Goal: Task Accomplishment & Management: Use online tool/utility

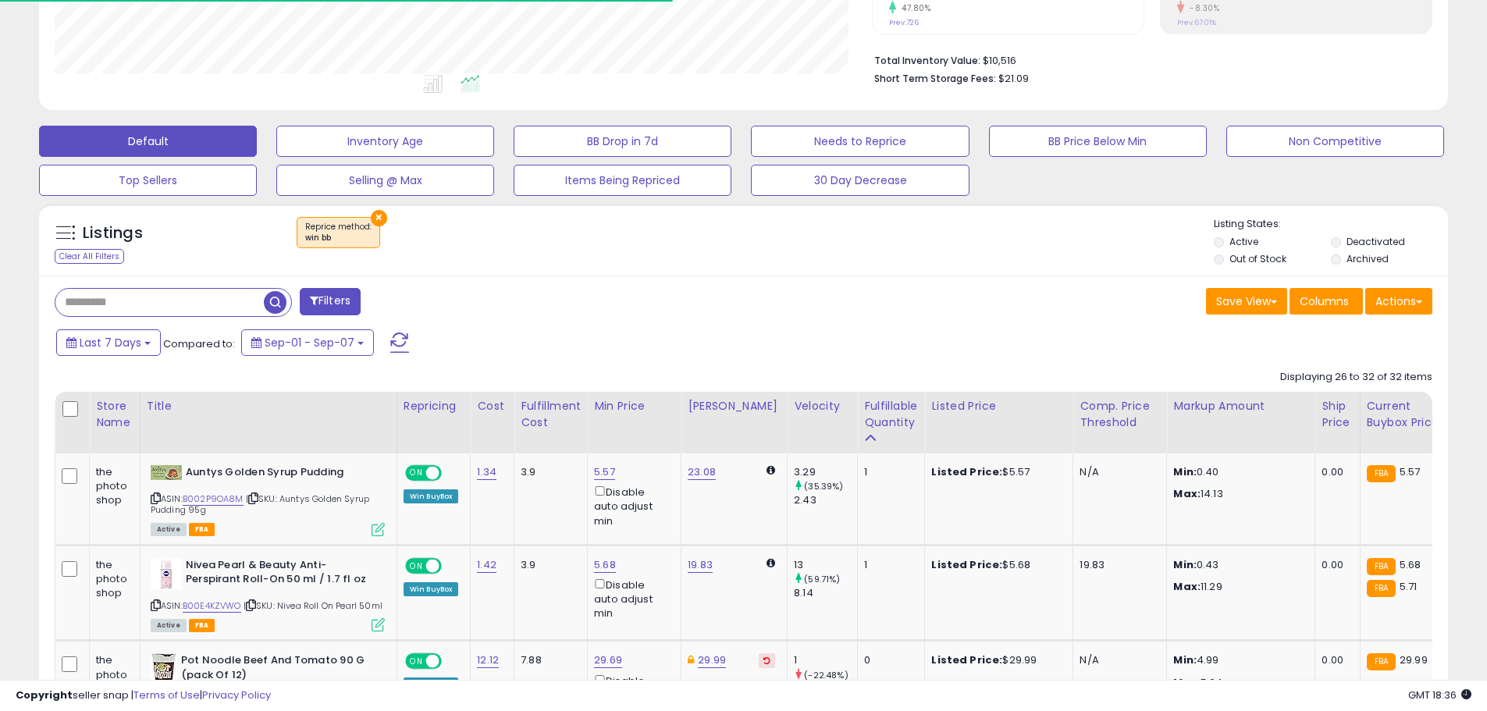
scroll to position [320, 817]
click at [372, 218] on button "×" at bounding box center [379, 218] width 16 height 16
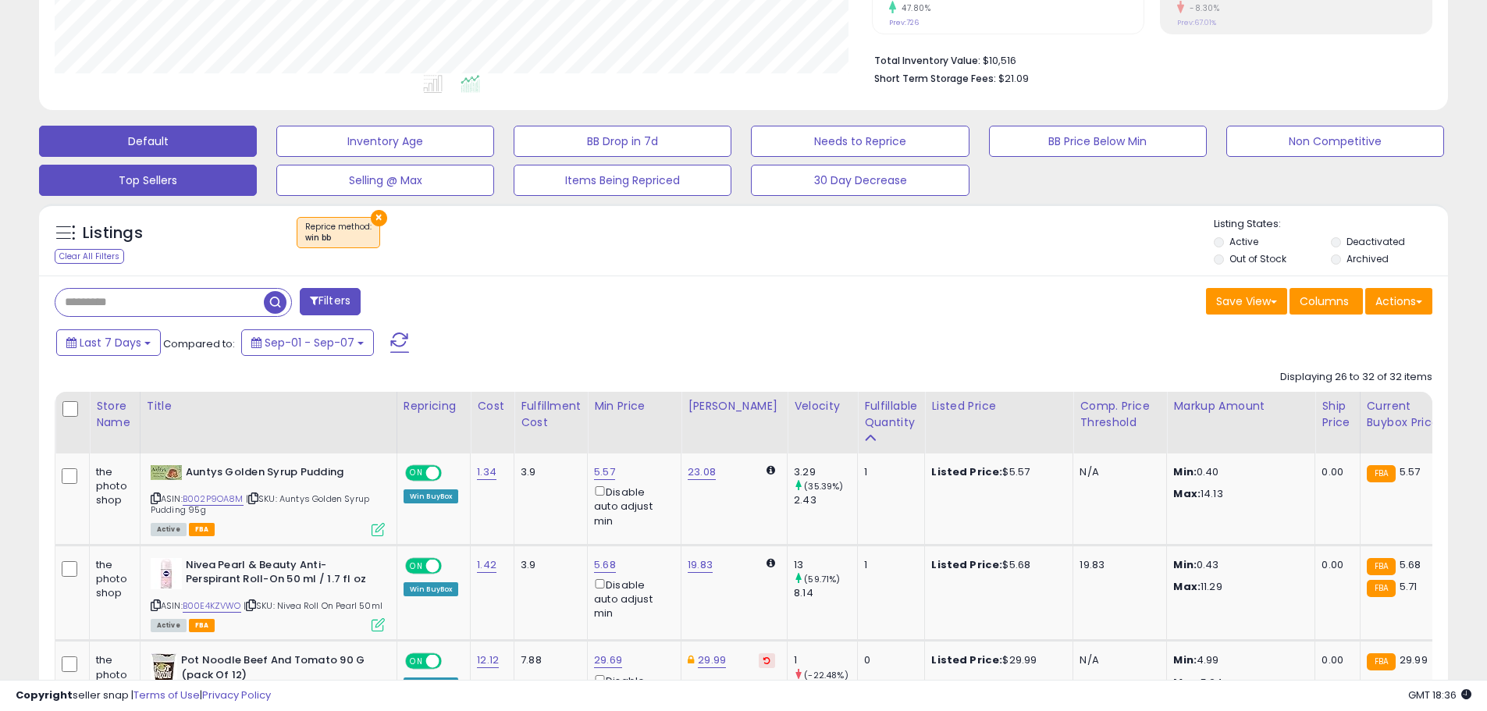
scroll to position [320, 825]
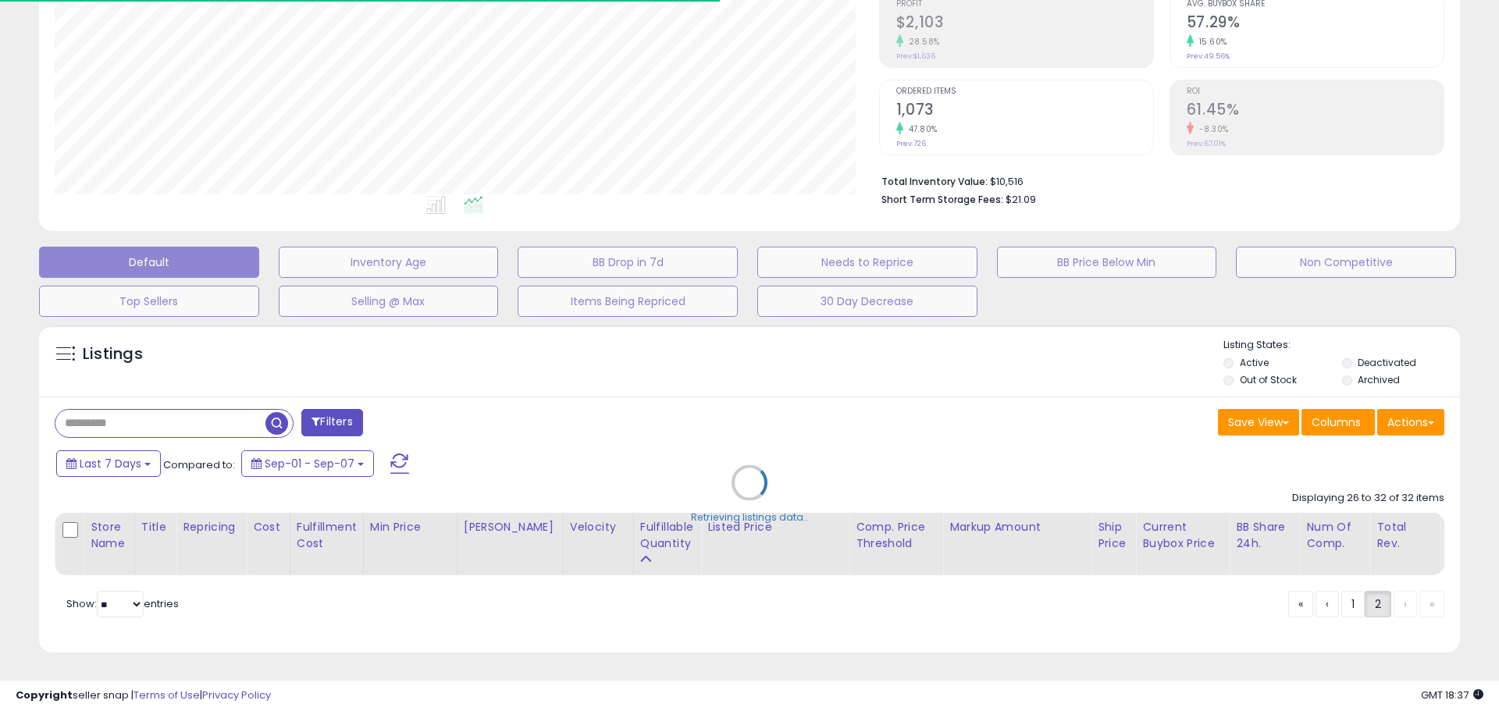
click at [97, 414] on div "Retrieving listings data.." at bounding box center [749, 494] width 1444 height 355
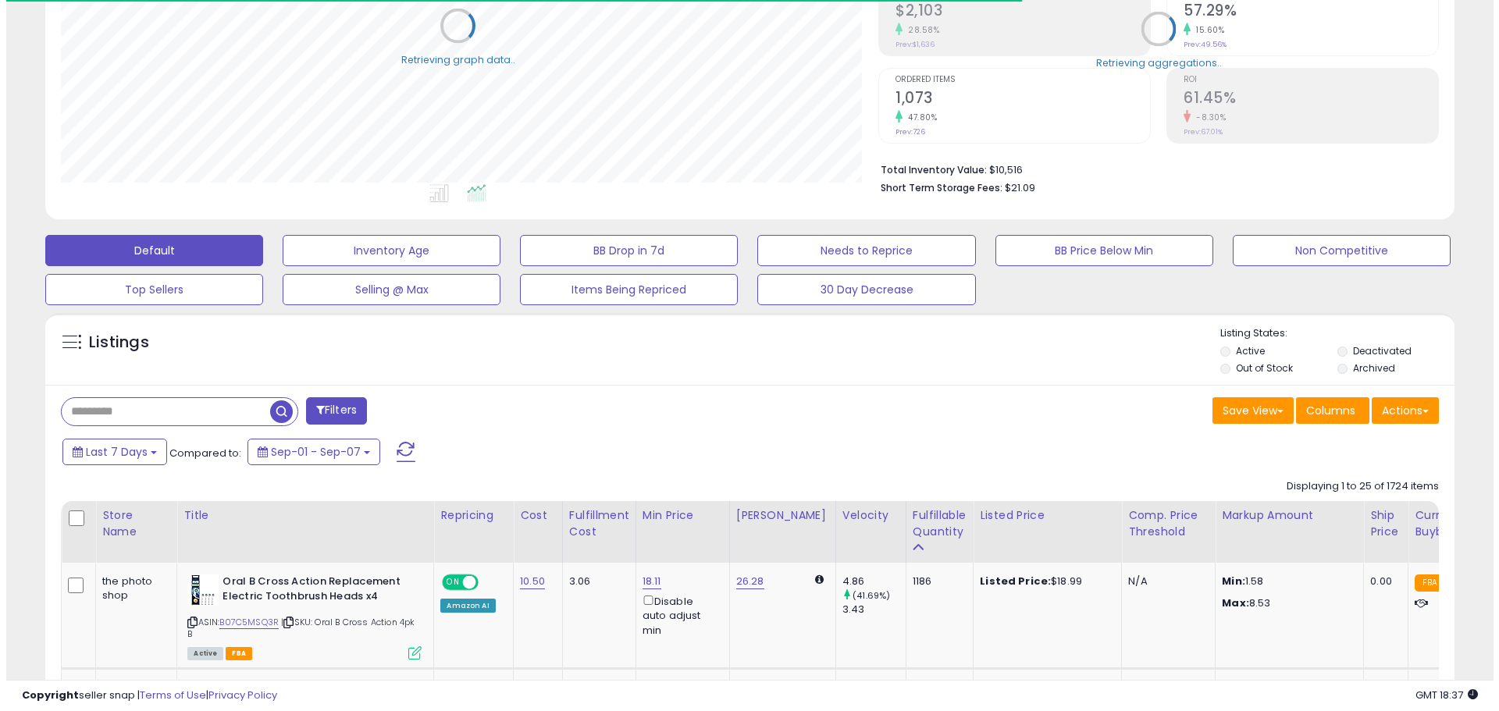
scroll to position [780475, 779977]
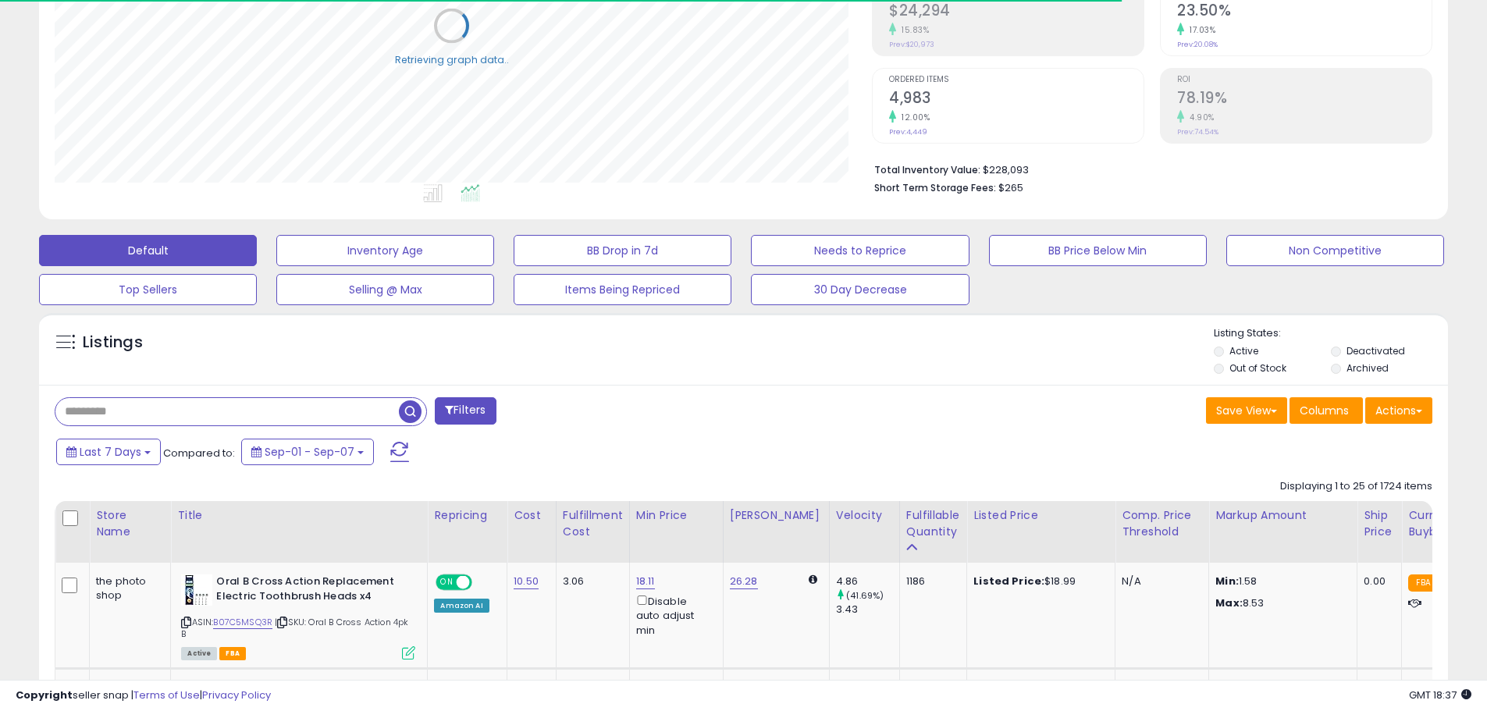
click at [96, 415] on input "text" at bounding box center [227, 411] width 344 height 27
paste input "**********"
type input "**********"
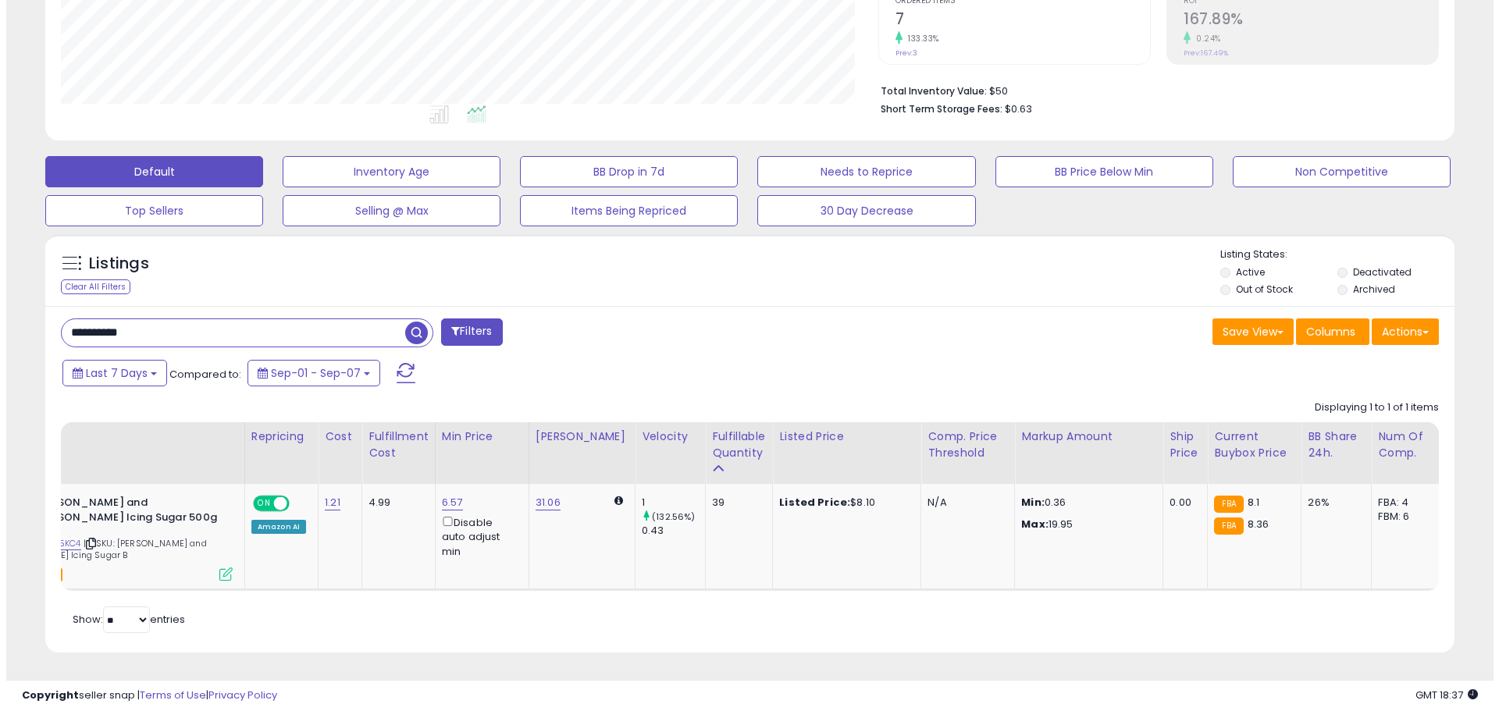
scroll to position [0, 0]
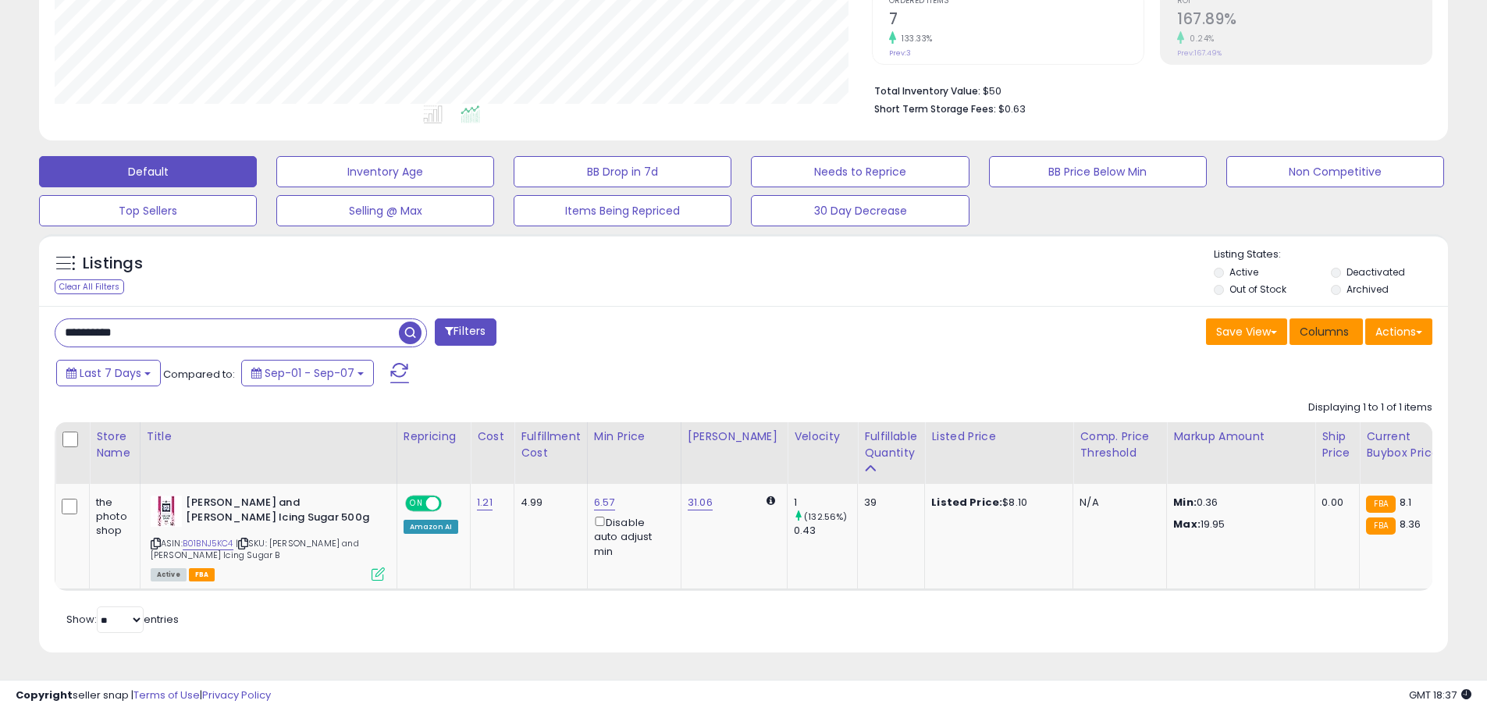
click at [1339, 324] on span "Columns" at bounding box center [1324, 332] width 49 height 16
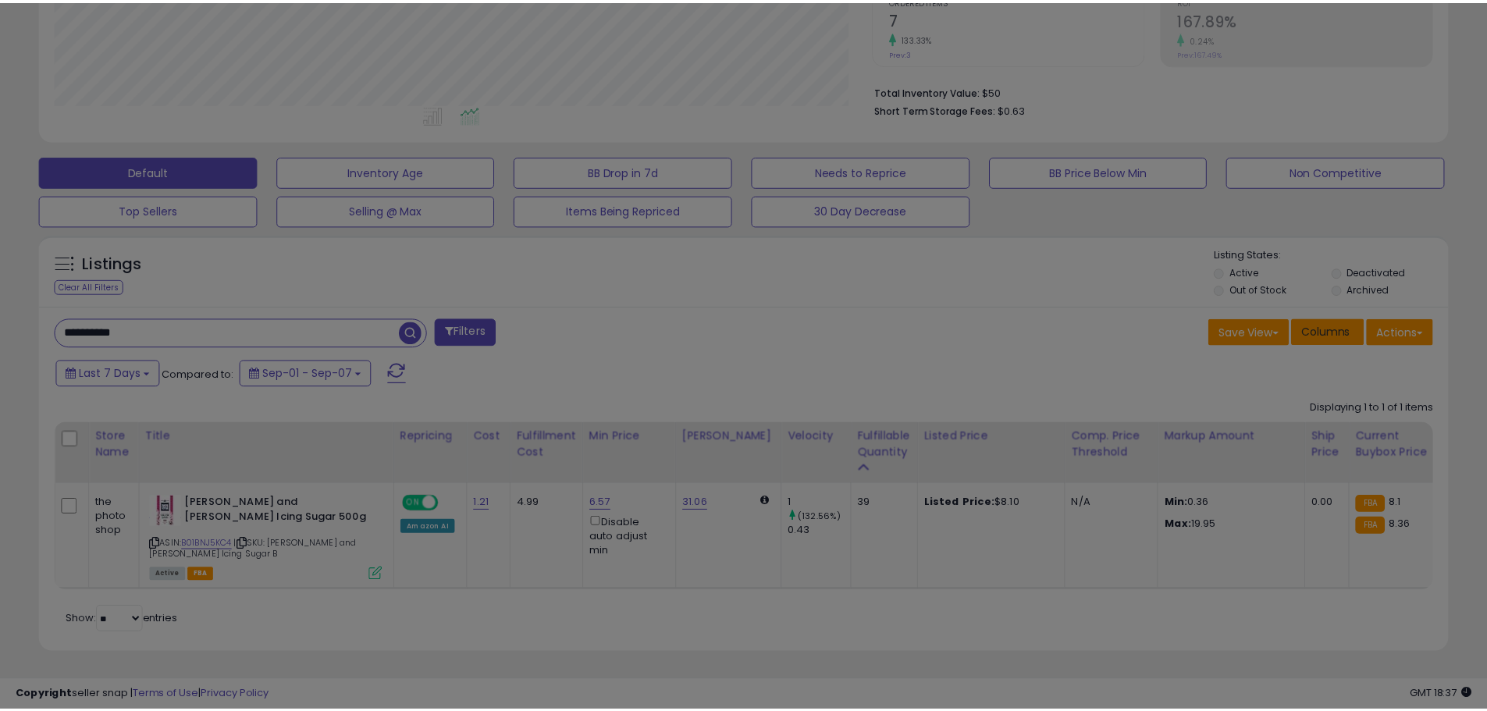
scroll to position [320, 825]
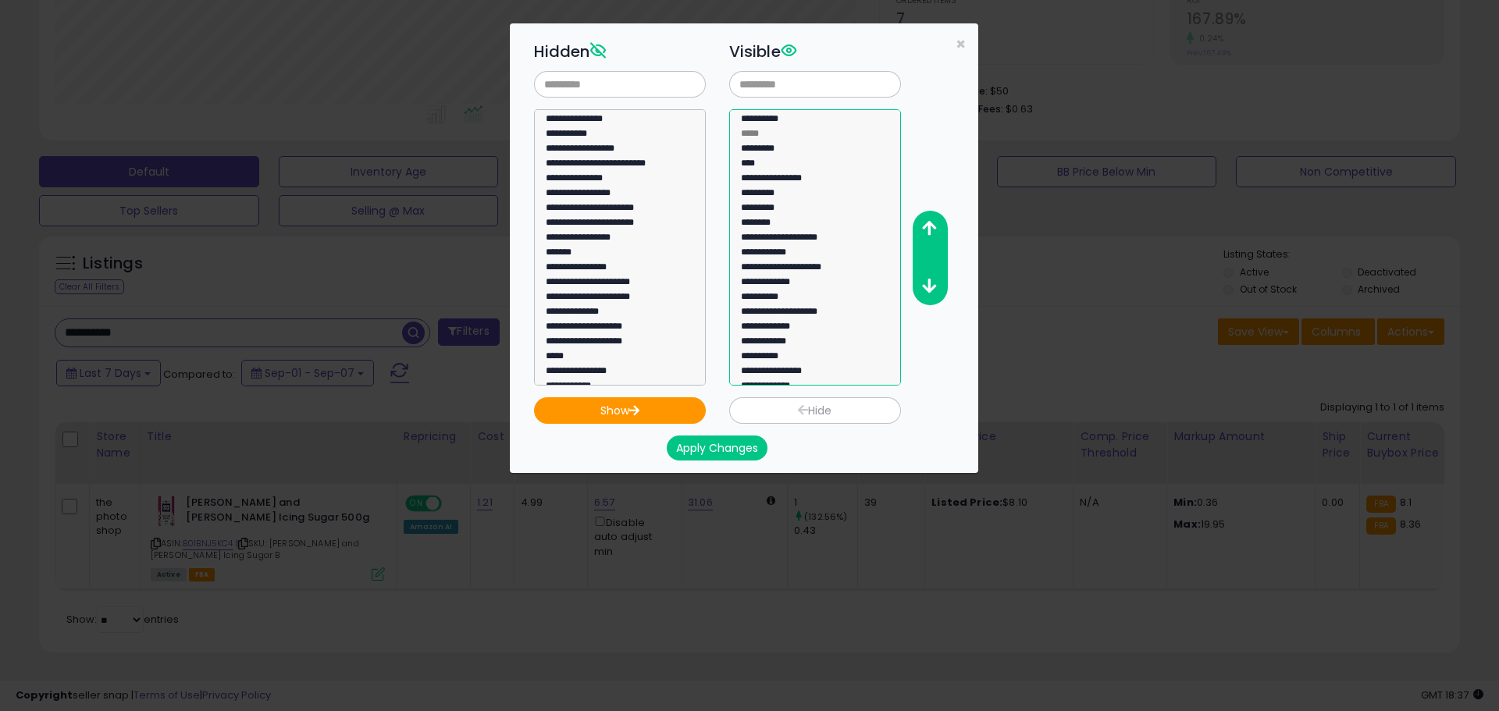
select select "**********"
click at [760, 269] on option "**********" at bounding box center [809, 269] width 140 height 15
click at [923, 286] on icon "button" at bounding box center [929, 286] width 14 height 16
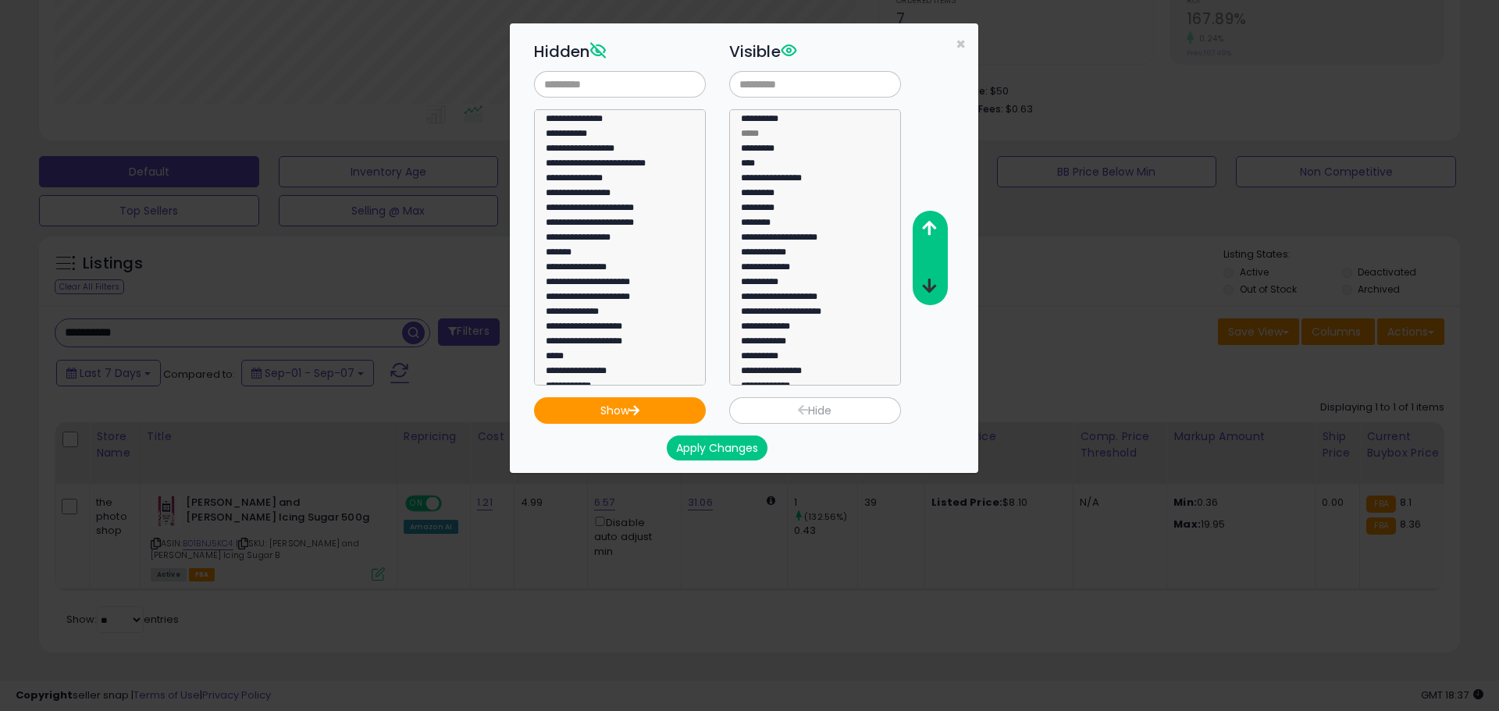
click at [923, 286] on icon "button" at bounding box center [929, 286] width 14 height 16
click at [935, 290] on icon "button" at bounding box center [929, 286] width 14 height 16
click at [721, 447] on button "Apply Changes" at bounding box center [717, 448] width 101 height 25
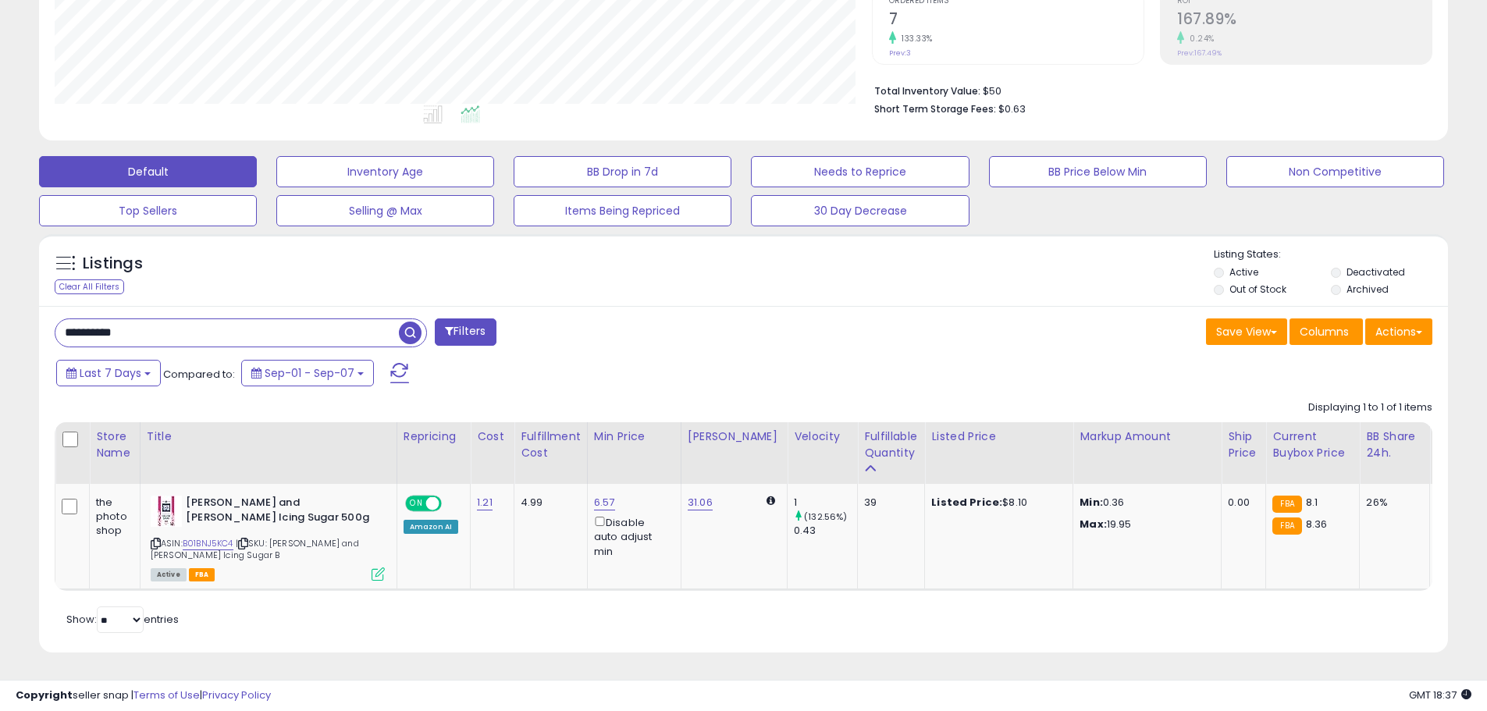
scroll to position [780475, 779977]
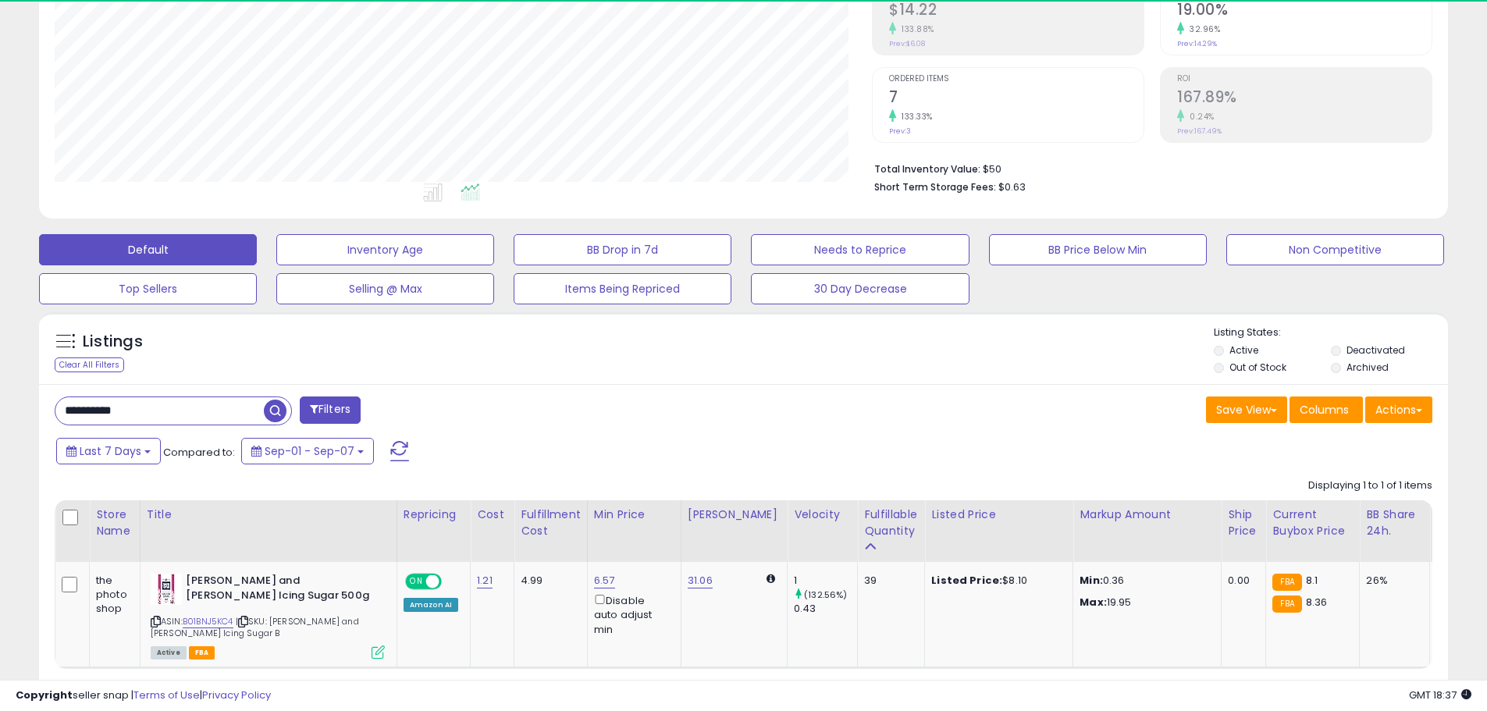
scroll to position [320, 817]
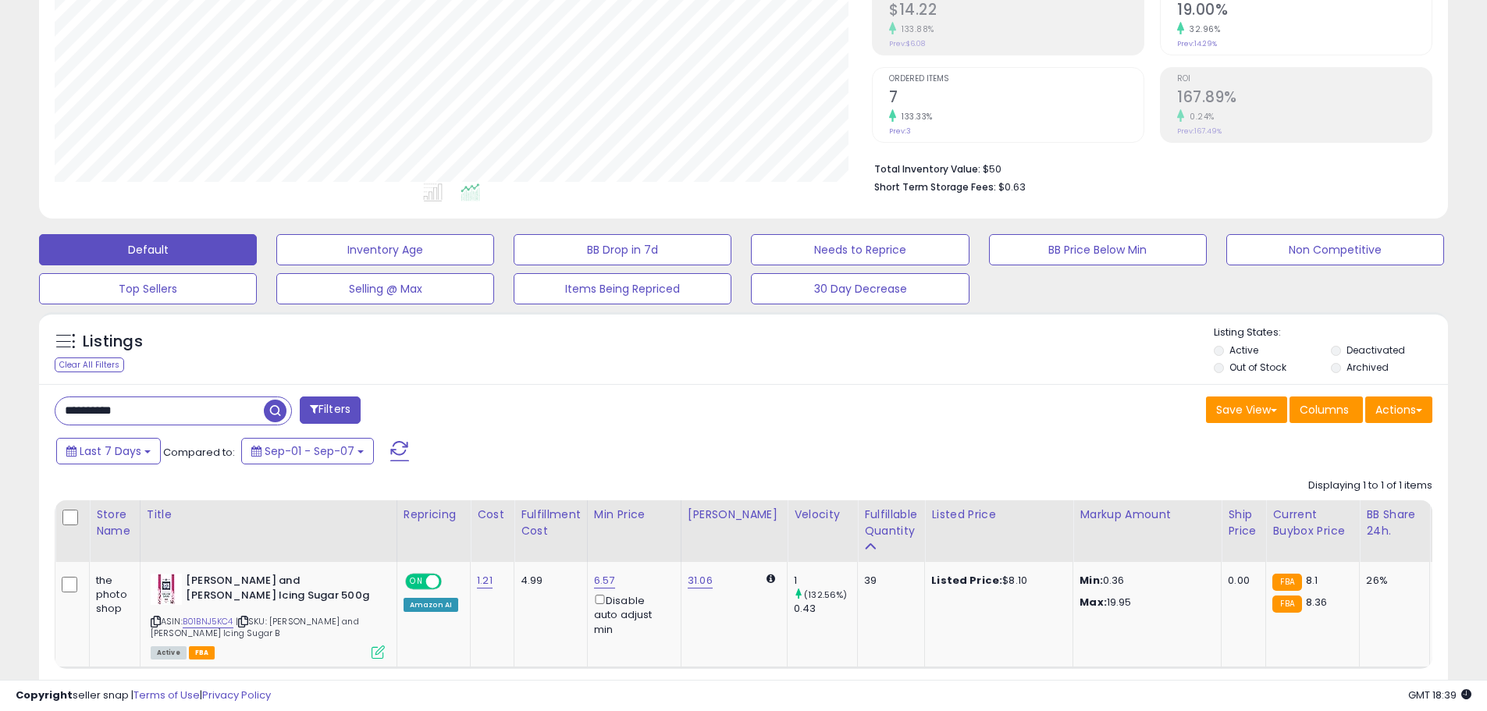
click at [752, 397] on div "Save View Save As New View Update Current View Columns Actions Import Export Vi…" at bounding box center [1094, 412] width 701 height 30
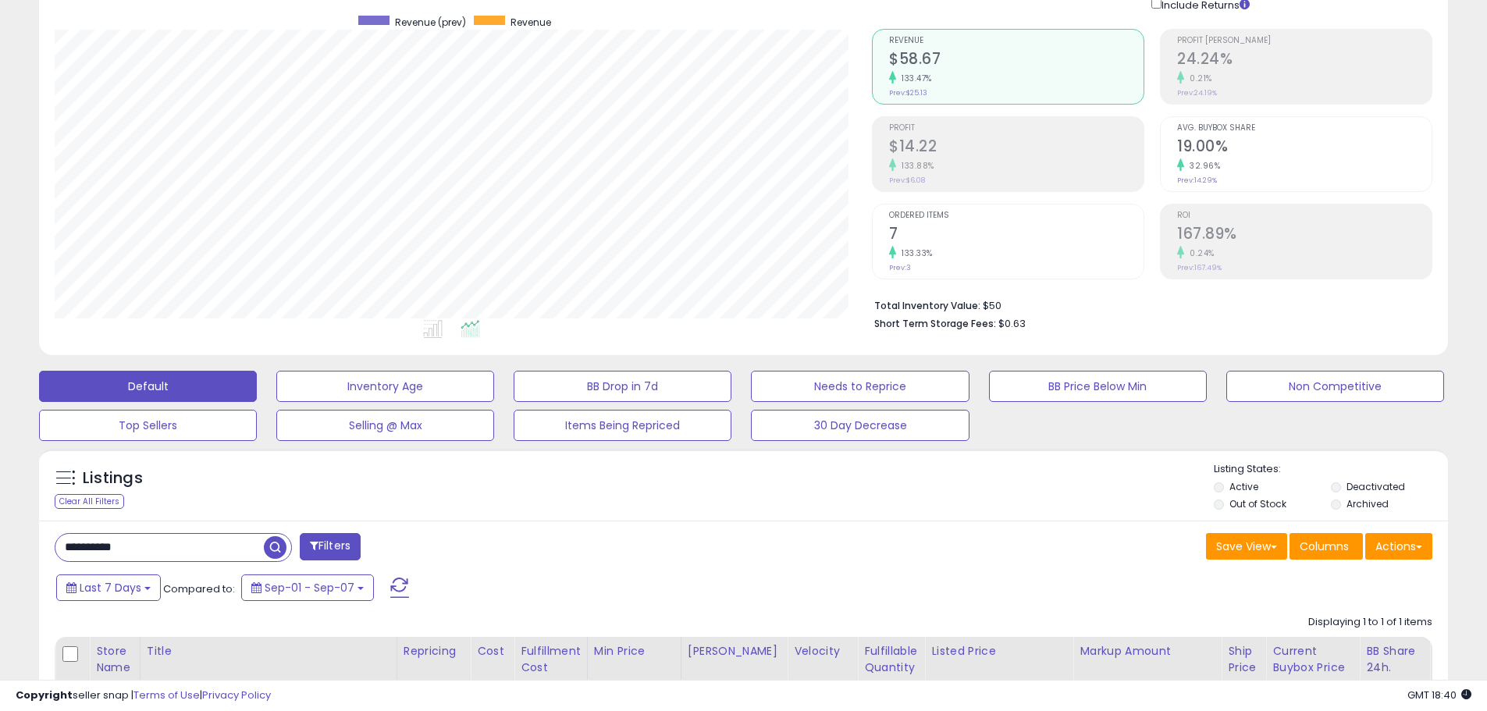
scroll to position [156, 0]
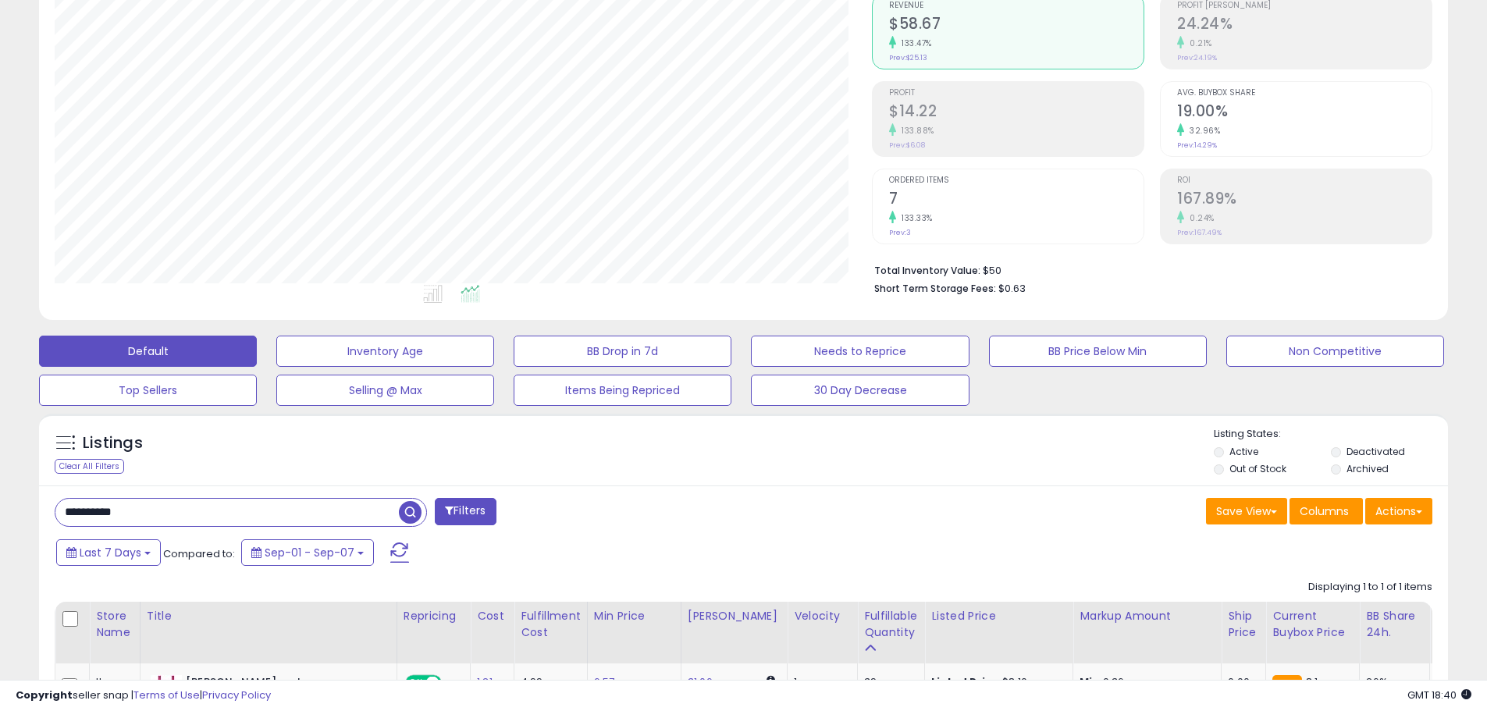
drag, startPoint x: 160, startPoint y: 504, endPoint x: -2, endPoint y: 519, distance: 162.4
click at [0, 519] on html "Unable to login Retrieving listings data.. has not yet accepted the Terms of Us…" at bounding box center [743, 199] width 1487 height 711
paste input "text"
type input "**********"
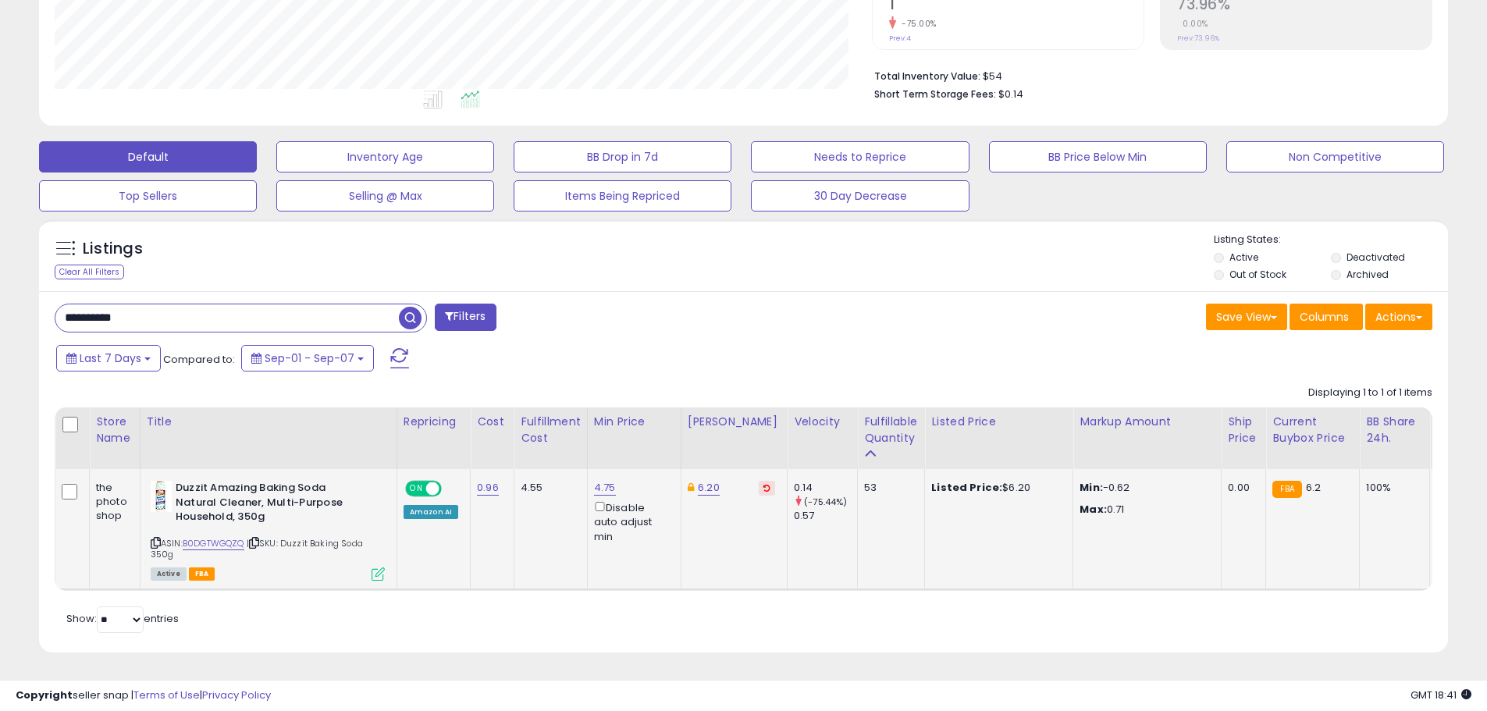
scroll to position [320, 817]
click at [707, 480] on link "6.20" at bounding box center [709, 488] width 22 height 16
drag, startPoint x: 636, startPoint y: 422, endPoint x: 550, endPoint y: 407, distance: 87.2
click at [550, 408] on table "Store Name Title" at bounding box center [1206, 499] width 2302 height 183
type input "****"
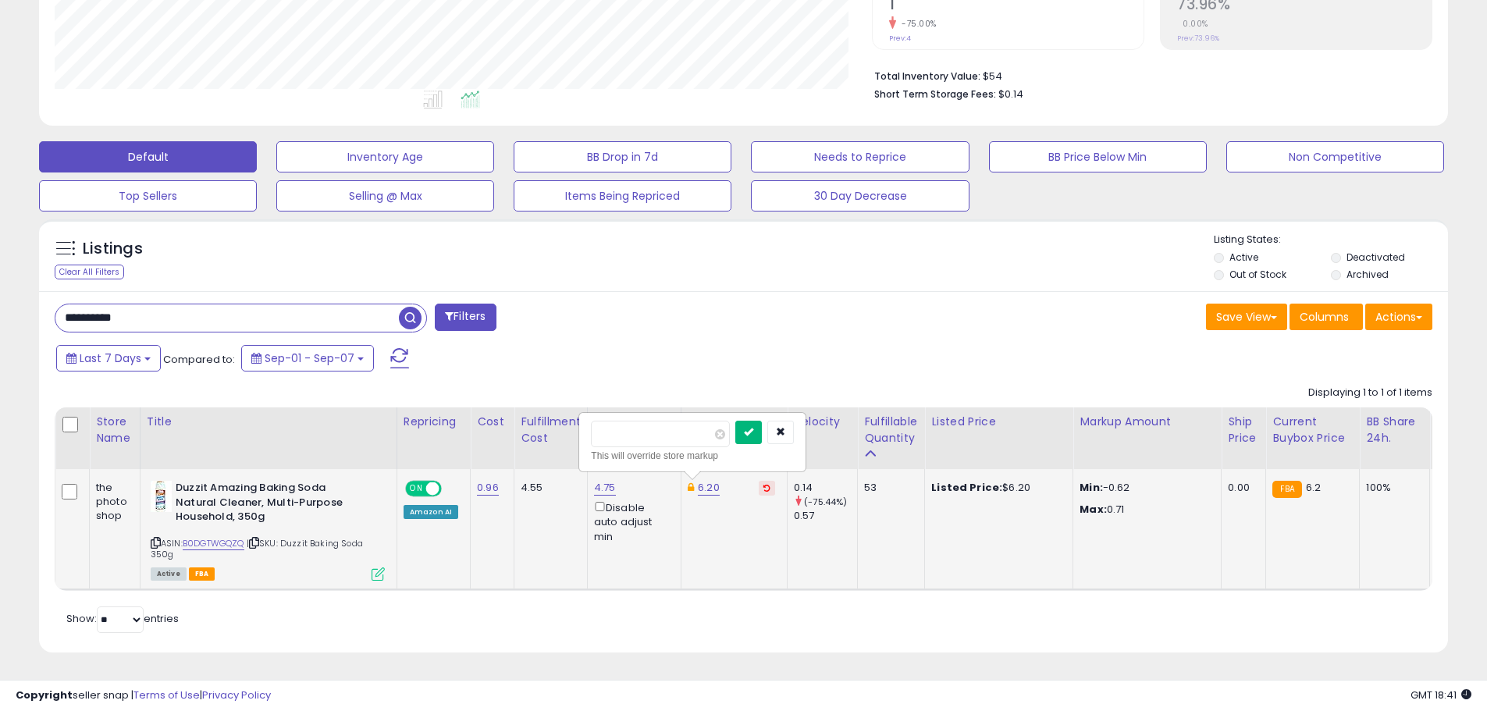
click at [760, 422] on button "submit" at bounding box center [749, 432] width 27 height 23
